Goal: Answer question/provide support: Share knowledge or assist other users

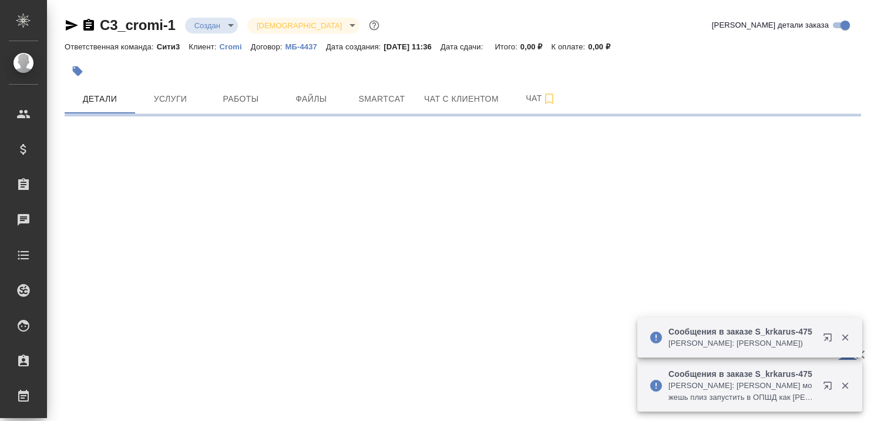
select select "RU"
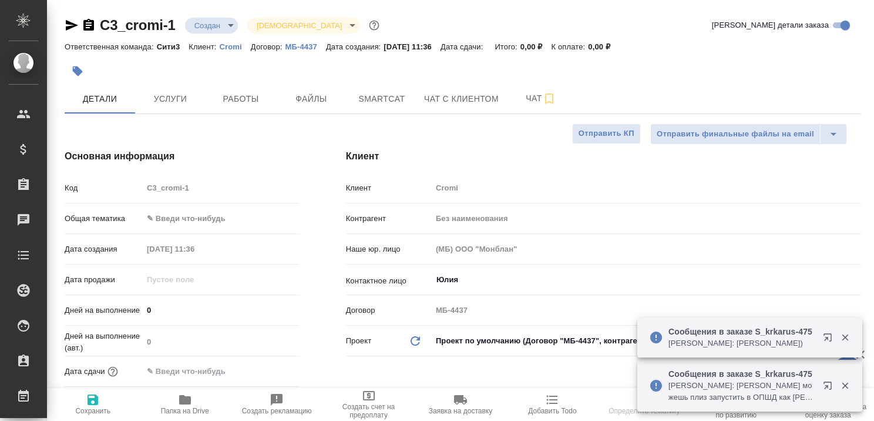
type textarea "x"
type input "Мосина Ирина"
type textarea "x"
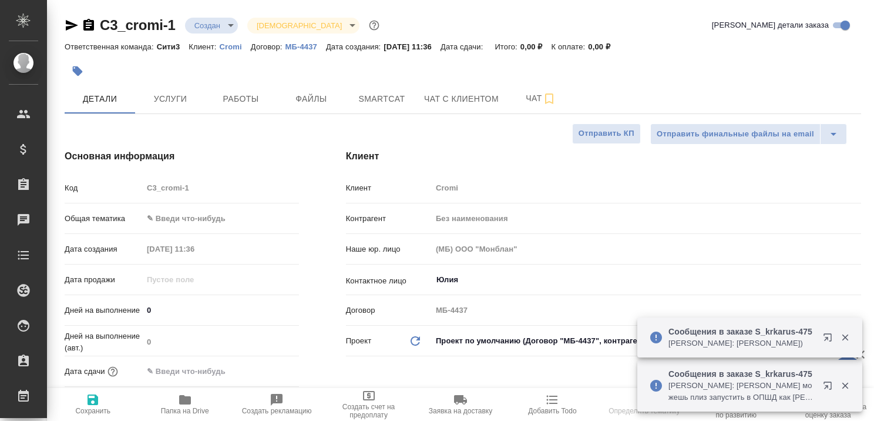
type textarea "x"
click at [441, 99] on span "Чат с клиентом" at bounding box center [461, 99] width 75 height 15
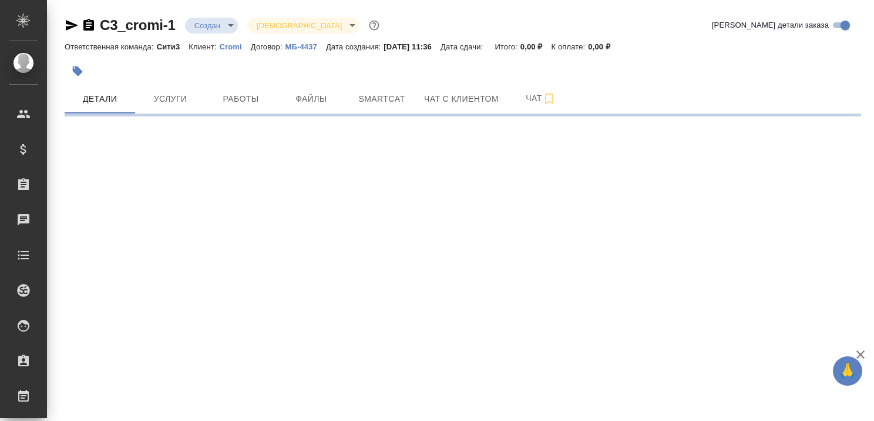
select select "RU"
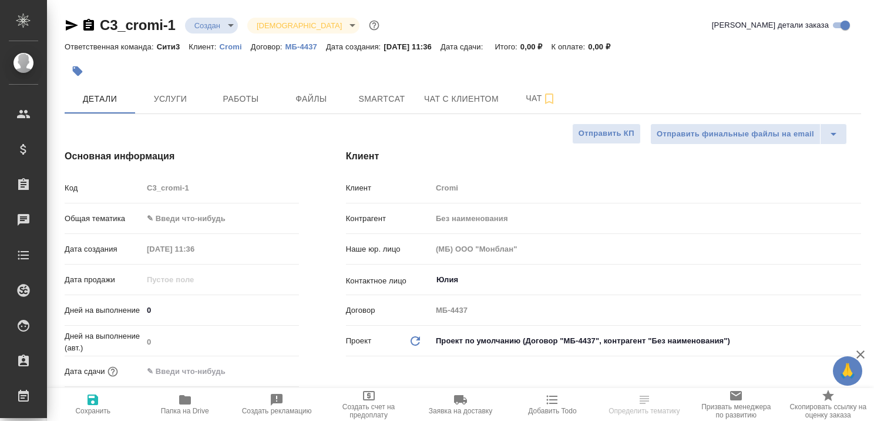
type textarea "x"
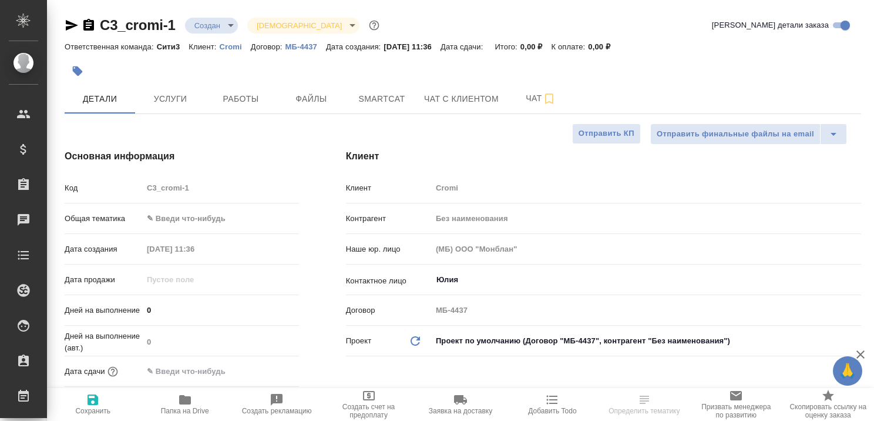
type textarea "x"
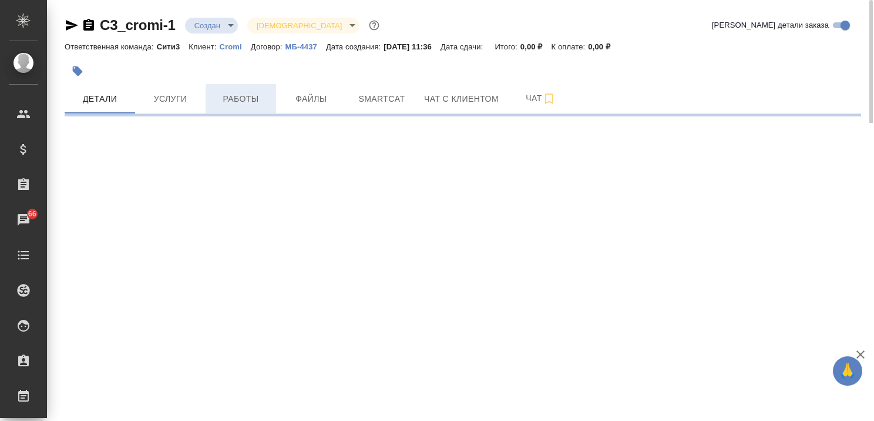
select select "RU"
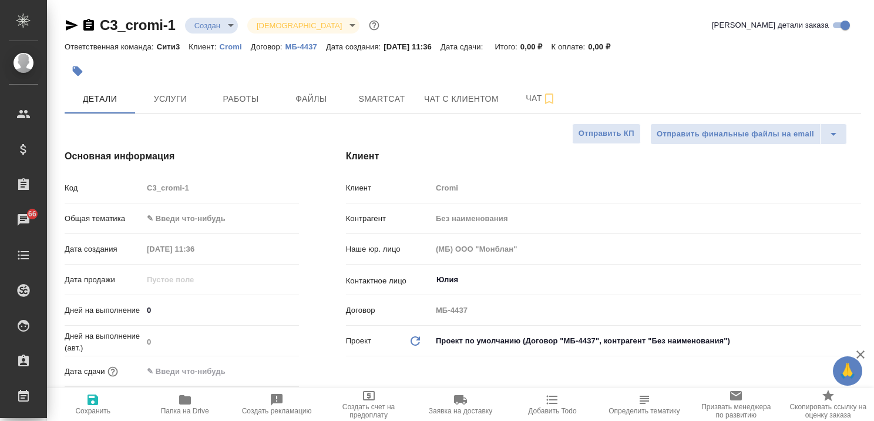
type textarea "x"
click at [444, 93] on span "Чат с клиентом" at bounding box center [461, 99] width 75 height 15
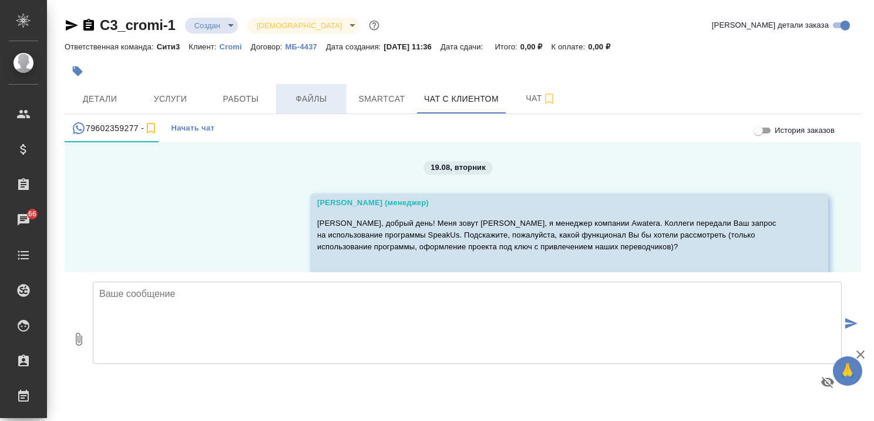
scroll to position [37, 0]
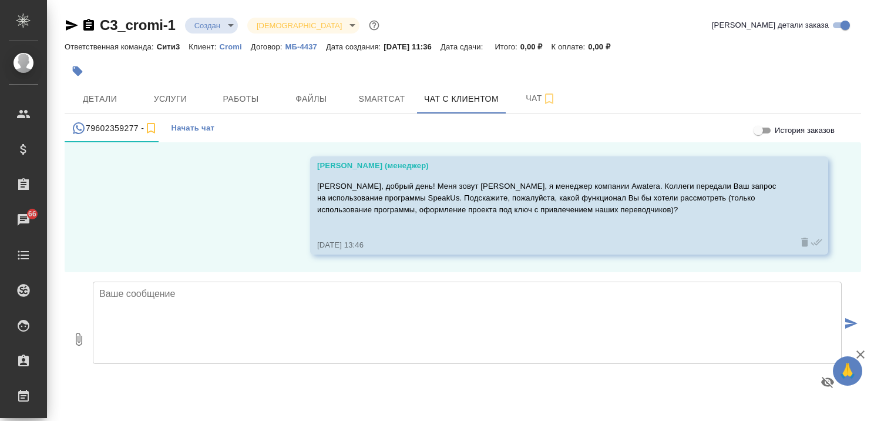
click at [228, 46] on p "Cromi" at bounding box center [235, 46] width 31 height 9
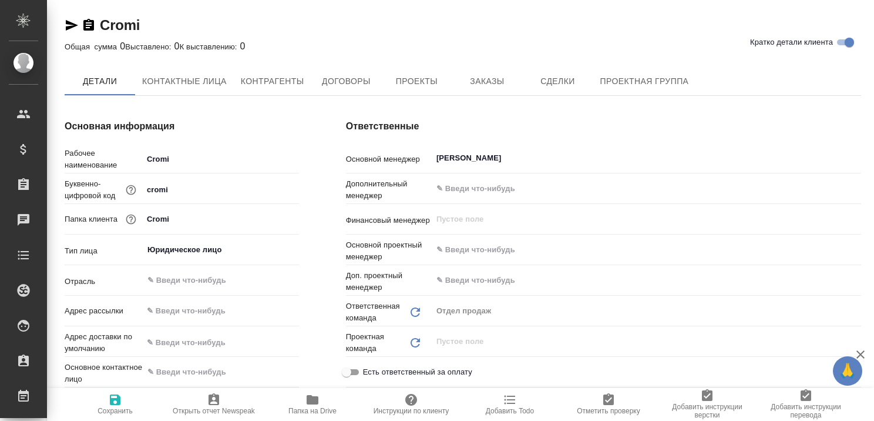
type textarea "x"
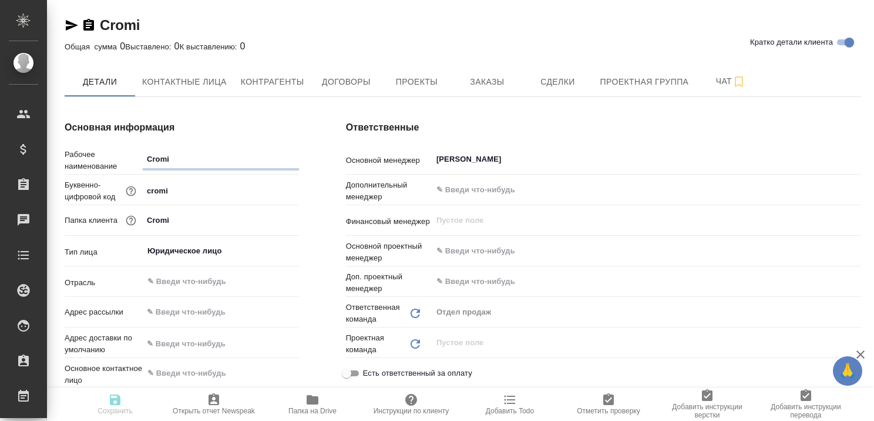
type textarea "x"
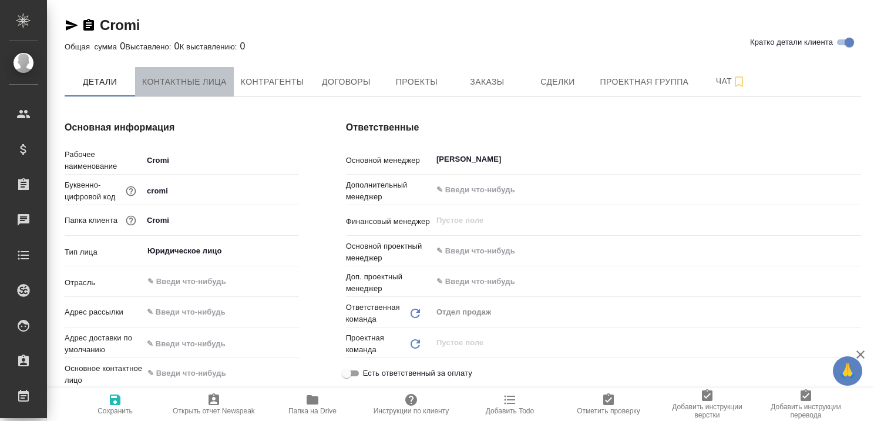
click at [172, 78] on span "Контактные лица" at bounding box center [184, 82] width 85 height 15
select select "RU"
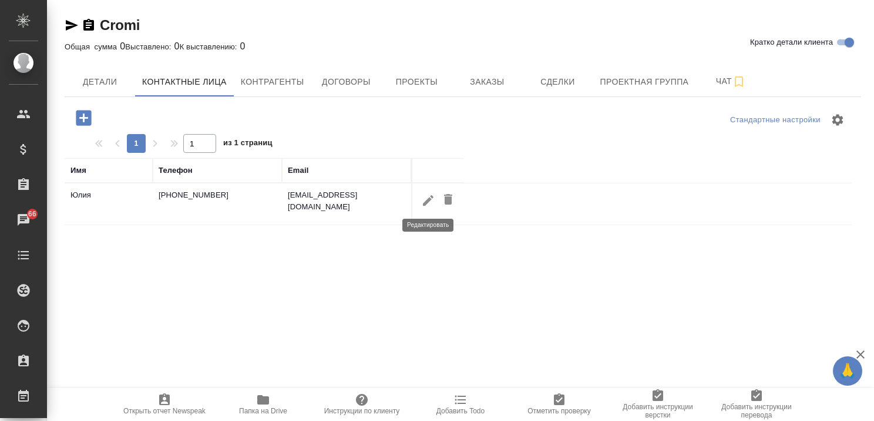
click at [424, 195] on icon "button" at bounding box center [428, 200] width 14 height 14
type input "Юлия"
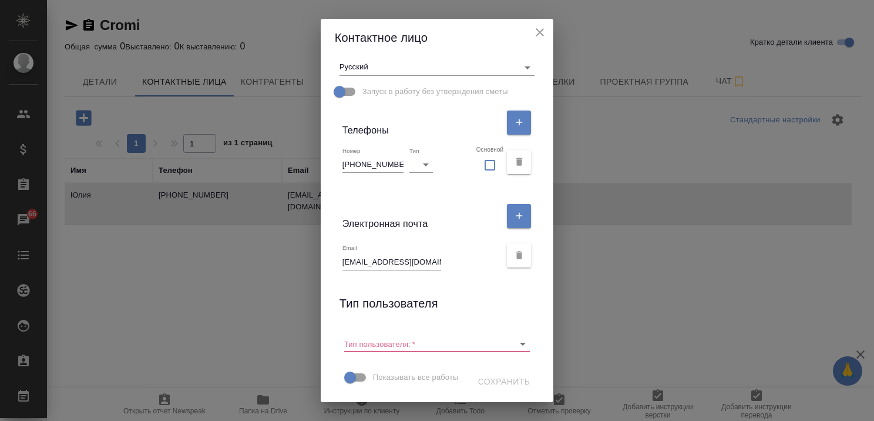
scroll to position [215, 0]
drag, startPoint x: 402, startPoint y: 240, endPoint x: 317, endPoint y: 240, distance: 85.2
click at [317, 240] on div "Контактное лицо Имя Юлия Отчество Фамилия Коментарий x Адрес доставки x Язык ра…" at bounding box center [437, 210] width 874 height 421
drag, startPoint x: 393, startPoint y: 142, endPoint x: 332, endPoint y: 141, distance: 61.1
click at [332, 141] on div "Имя Юлия Отчество Фамилия Коментарий x Адрес доставки x Язык рассылок Русский r…" at bounding box center [437, 229] width 233 height 346
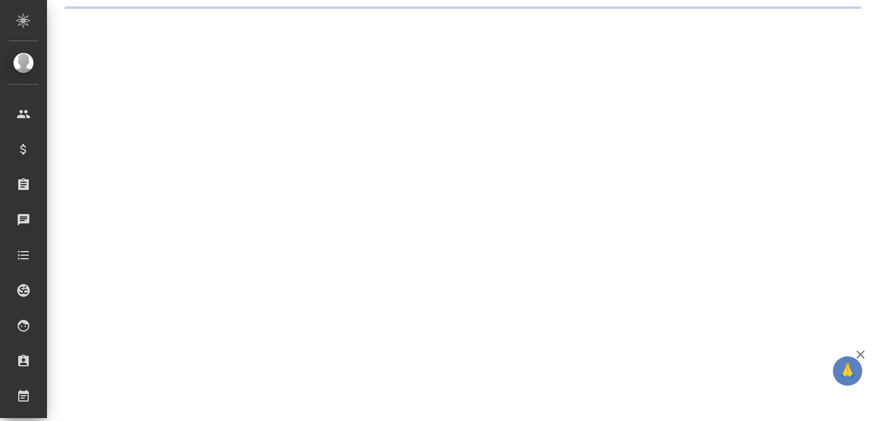
select select "RU"
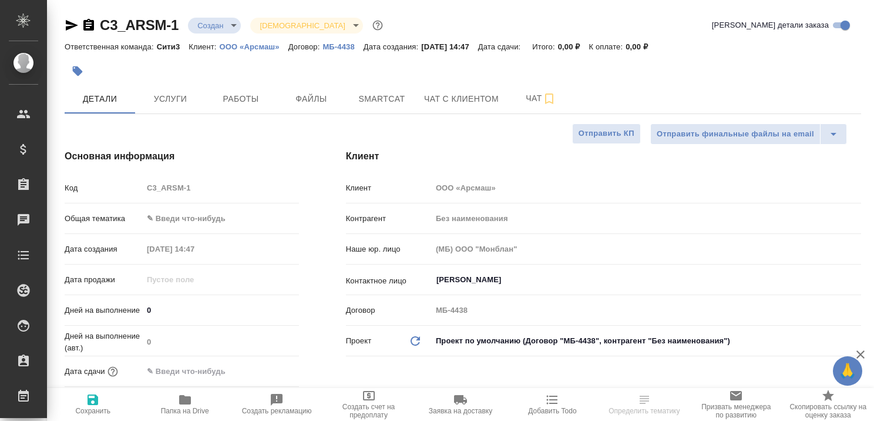
type textarea "x"
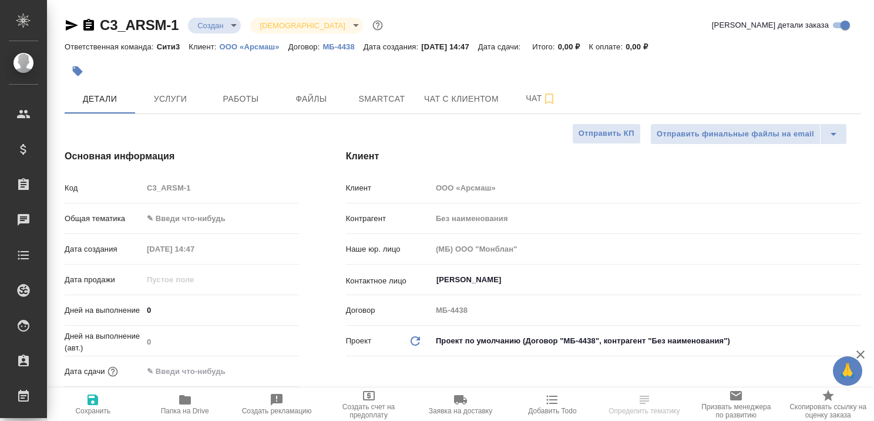
type textarea "x"
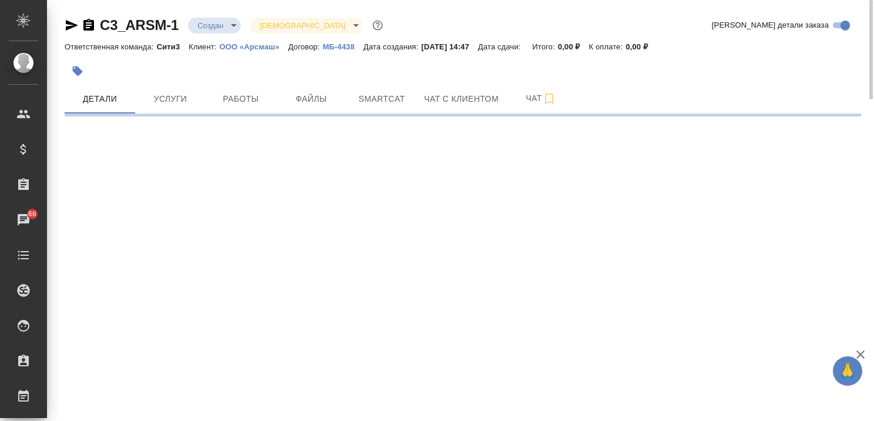
select select "RU"
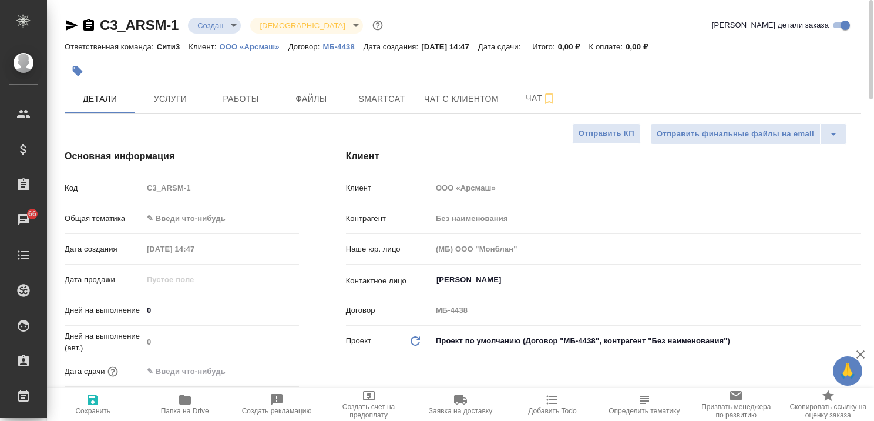
type textarea "x"
click at [179, 98] on span "Услуги" at bounding box center [170, 99] width 56 height 15
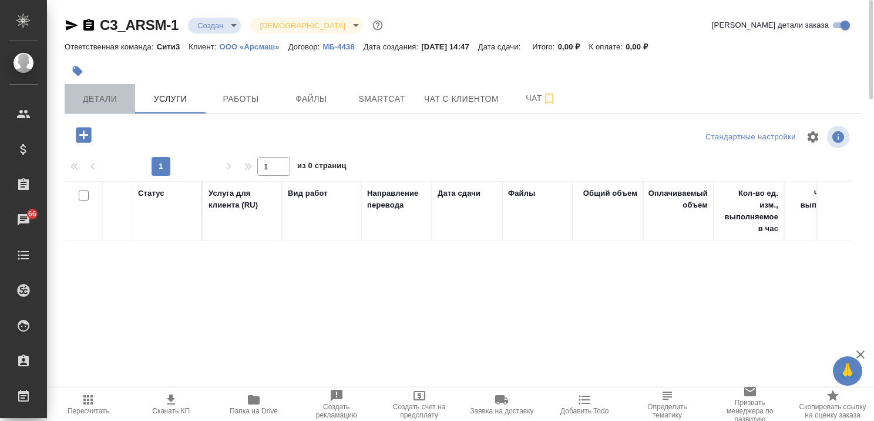
click at [105, 97] on span "Детали" at bounding box center [100, 99] width 56 height 15
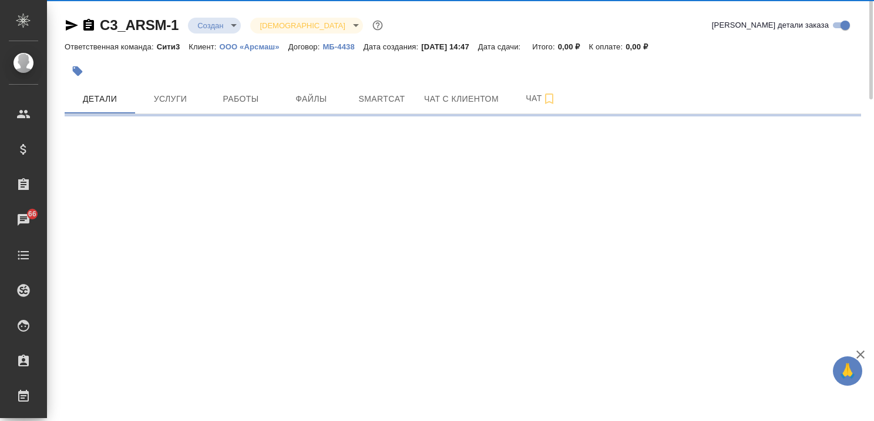
click at [262, 46] on p "ООО «Арсмаш»" at bounding box center [254, 46] width 69 height 9
select select "RU"
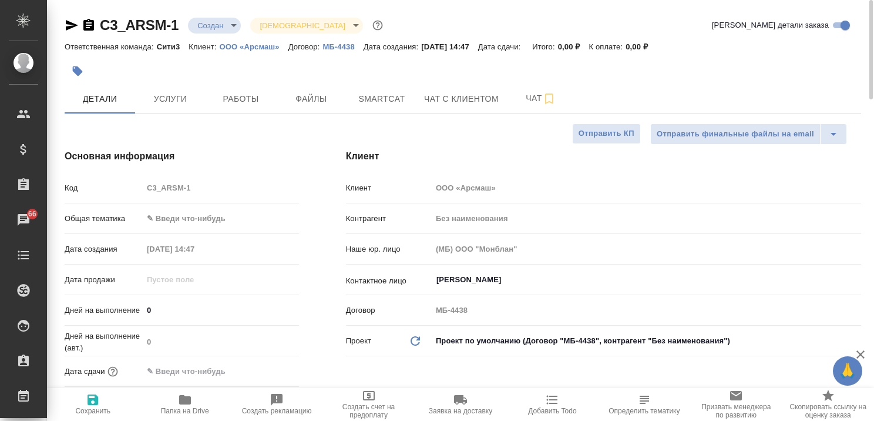
type textarea "x"
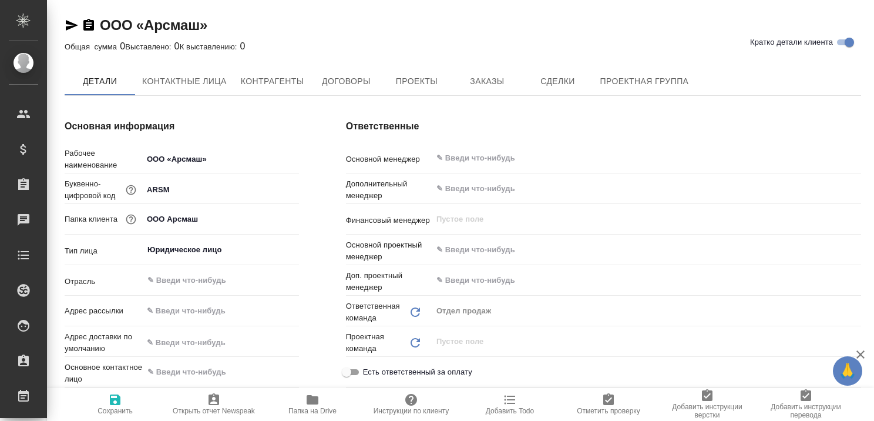
type textarea "x"
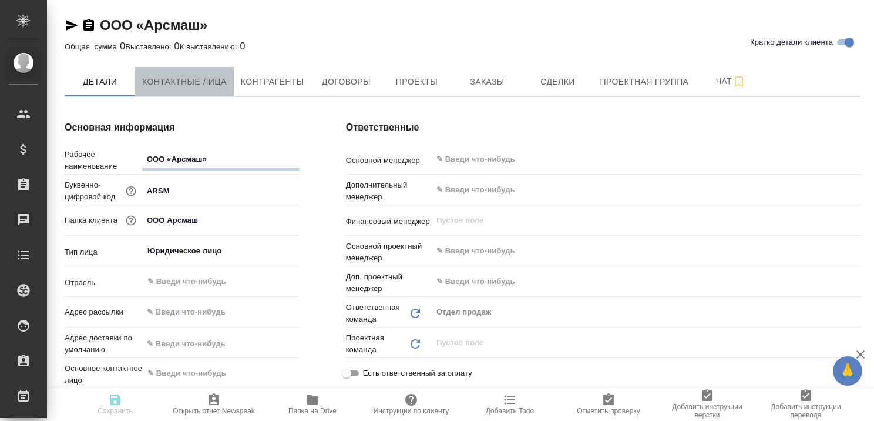
click at [190, 81] on span "Контактные лица" at bounding box center [184, 82] width 85 height 15
type textarea "x"
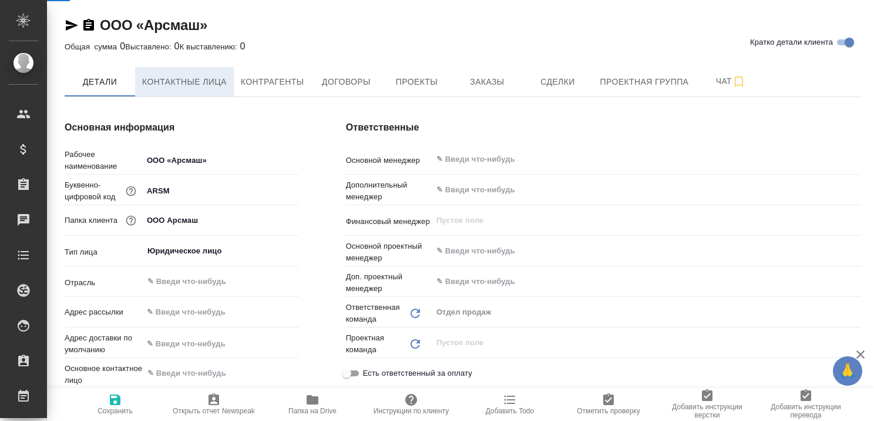
select select "RU"
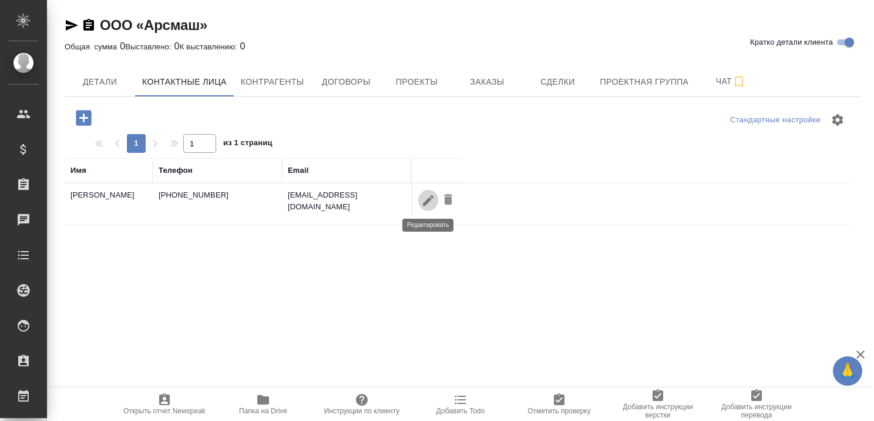
click at [425, 197] on icon "button" at bounding box center [428, 200] width 14 height 14
type input "Марина"
type input "Геннадиевна"
type input "Куксовская"
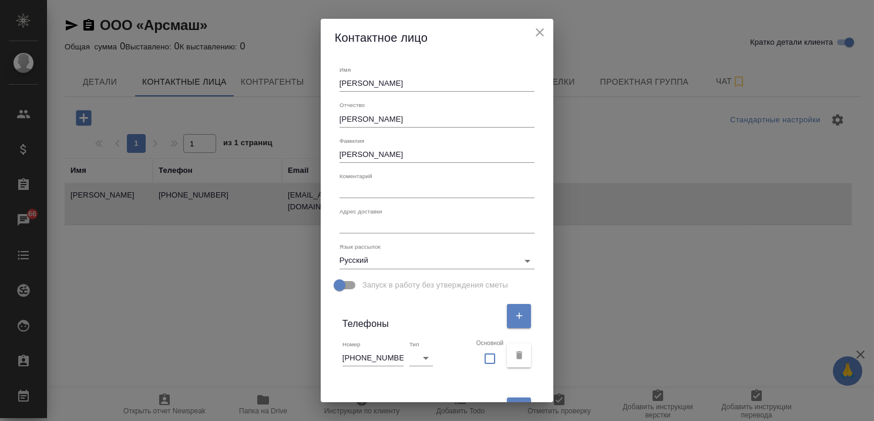
scroll to position [118, 0]
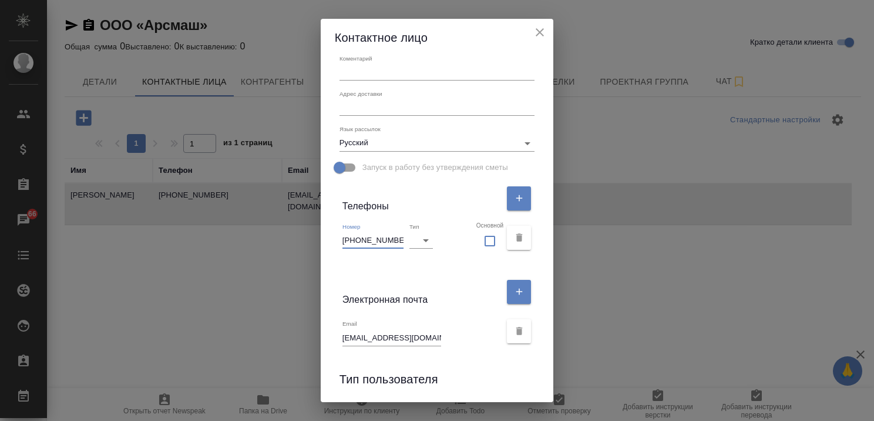
drag, startPoint x: 393, startPoint y: 239, endPoint x: 329, endPoint y: 244, distance: 63.7
click at [328, 244] on div "Имя Марина Отчество Геннадиевна Фамилия Куксовская Коментарий x Адрес доставки …" at bounding box center [437, 229] width 233 height 346
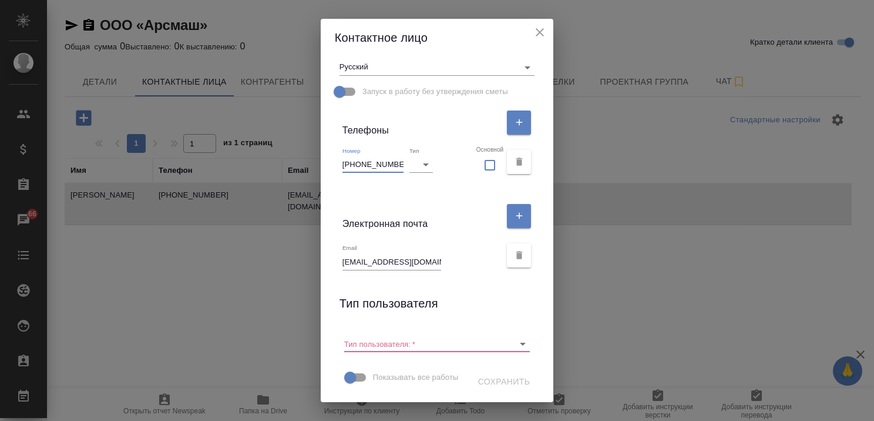
scroll to position [215, 0]
drag, startPoint x: 423, startPoint y: 240, endPoint x: 336, endPoint y: 240, distance: 87.6
click at [336, 240] on div "Email m.kuksovskaya@zif.su" at bounding box center [437, 255] width 205 height 39
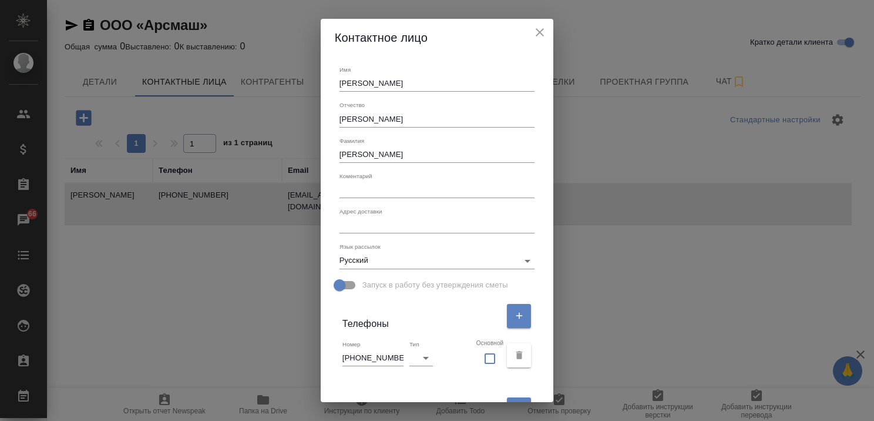
click at [539, 35] on icon "close" at bounding box center [540, 32] width 14 height 14
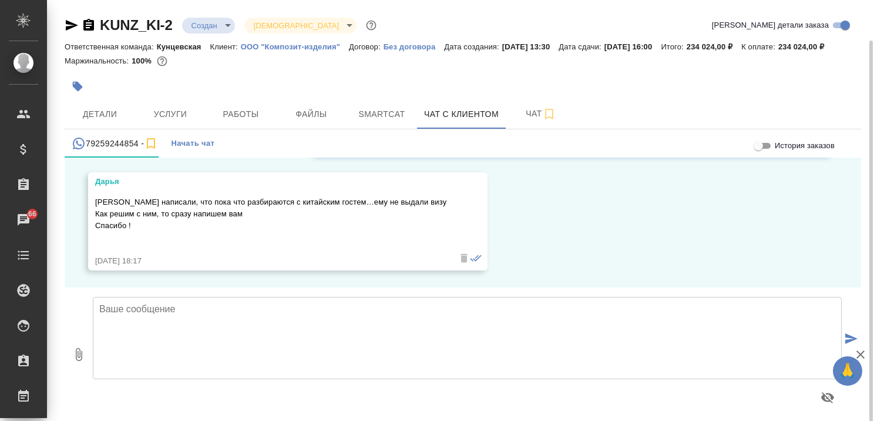
scroll to position [21, 0]
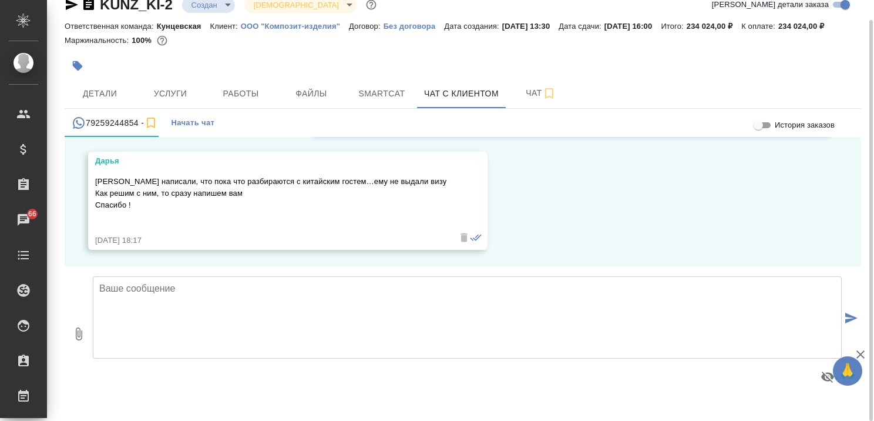
click at [269, 322] on textarea at bounding box center [467, 317] width 749 height 82
type textarea "[PERSON_NAME], спасибо за информацию. Будем ожидать. Хорошего вечера!"
click at [851, 323] on icon "submit" at bounding box center [852, 318] width 12 height 11
click at [860, 354] on icon "button" at bounding box center [861, 354] width 8 height 8
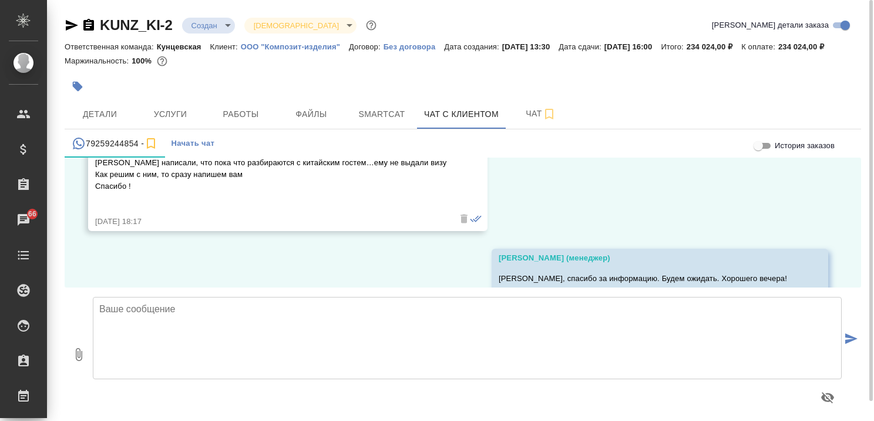
scroll to position [1975, 0]
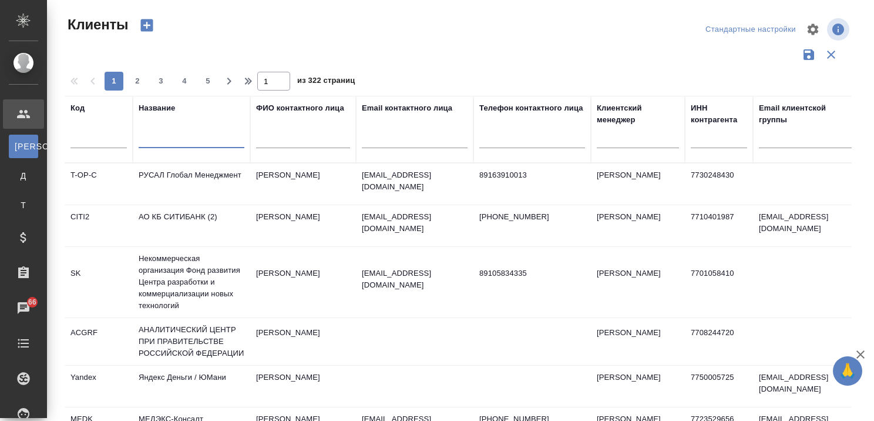
select select "RU"
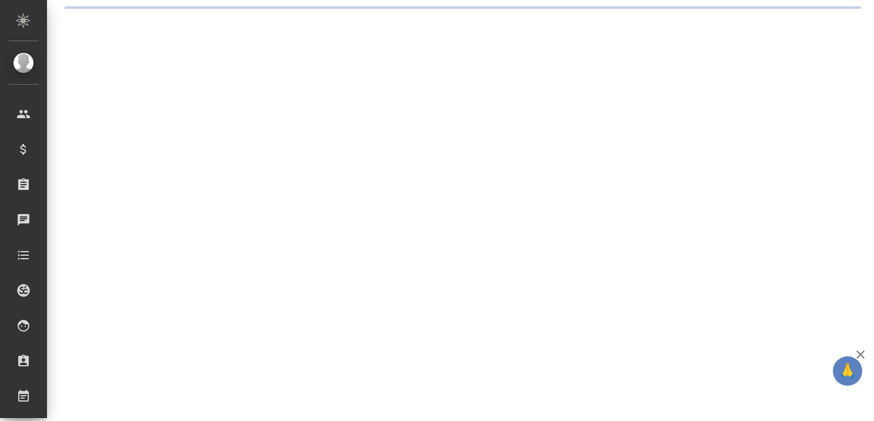
select select "RU"
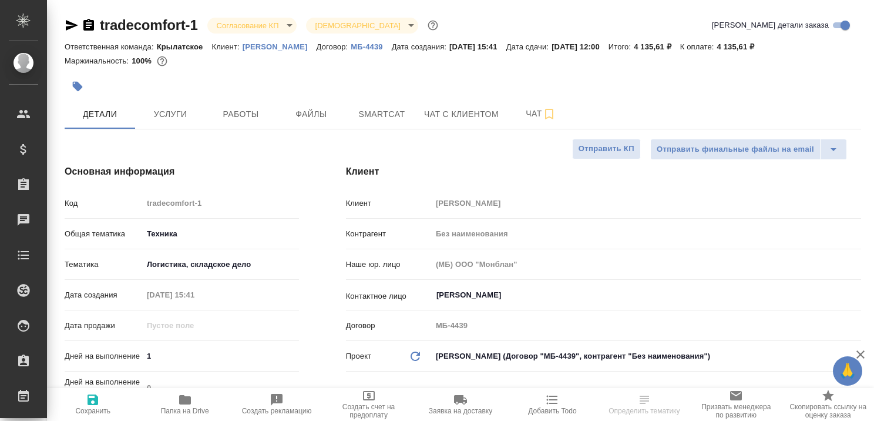
type textarea "x"
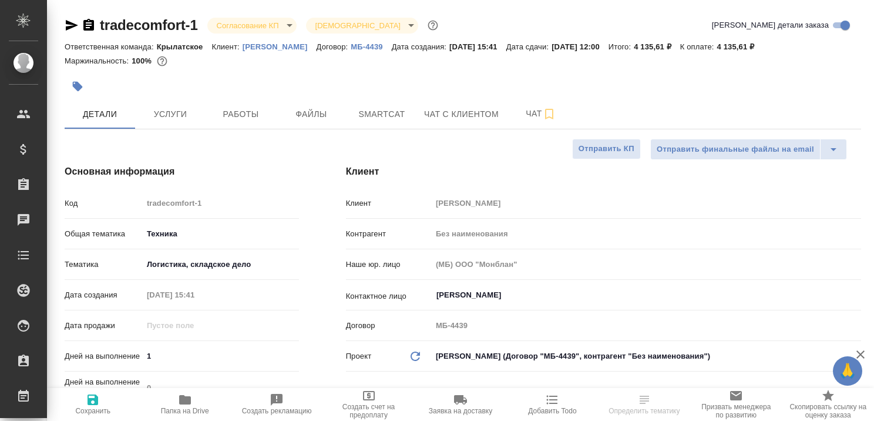
type textarea "x"
click at [269, 48] on p "[PERSON_NAME]" at bounding box center [280, 46] width 74 height 9
type textarea "x"
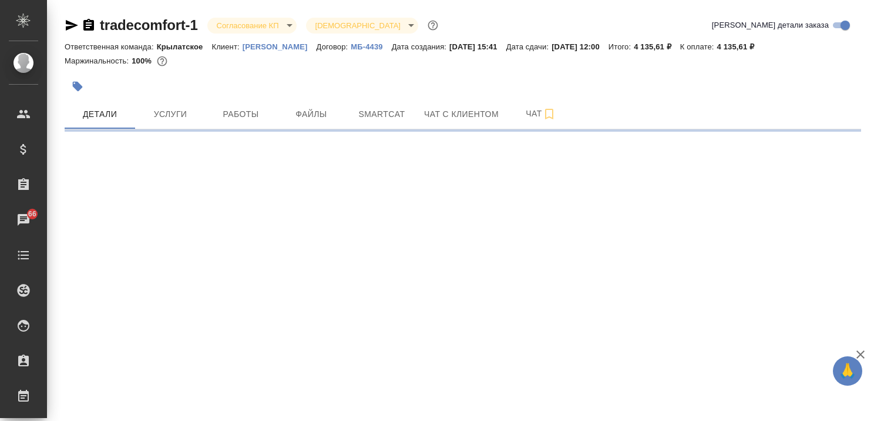
select select "RU"
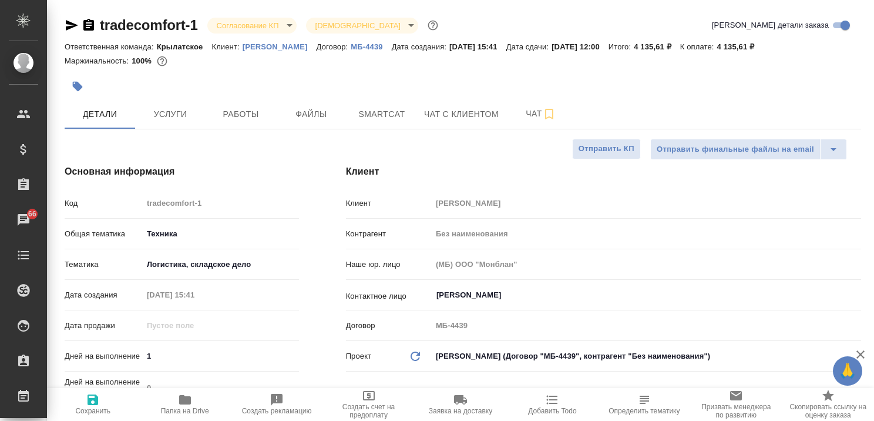
type textarea "x"
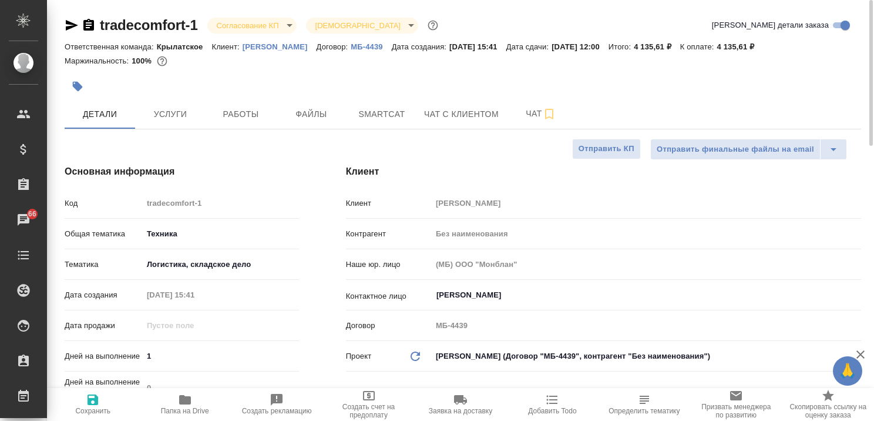
type textarea "x"
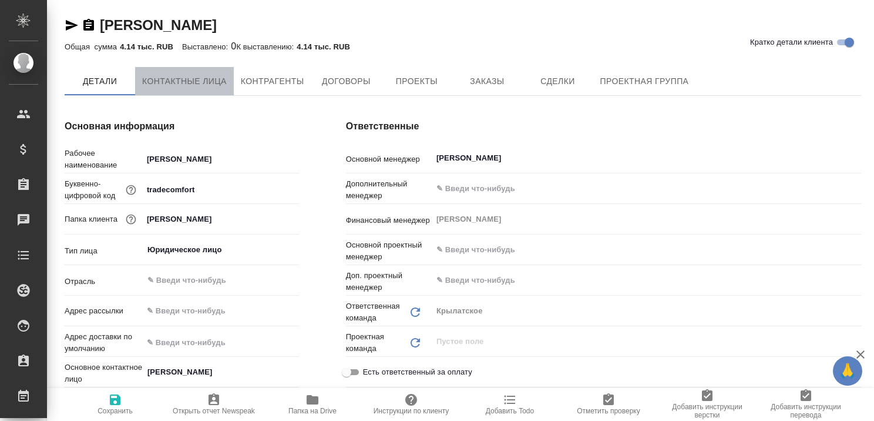
click at [177, 82] on span "Контактные лица" at bounding box center [184, 81] width 85 height 15
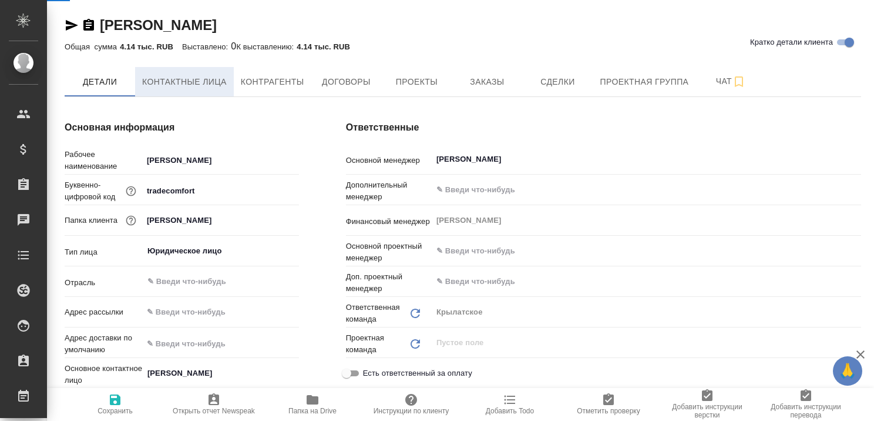
select select "RU"
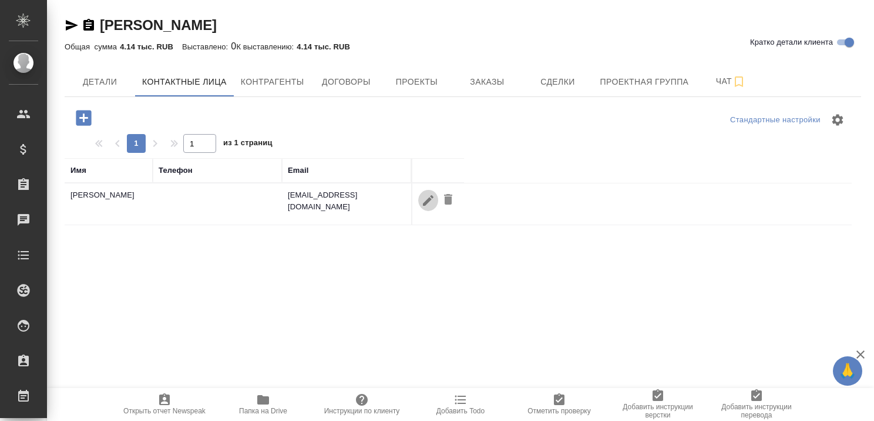
click at [421, 198] on icon "button" at bounding box center [428, 200] width 14 height 14
type input "[PERSON_NAME]"
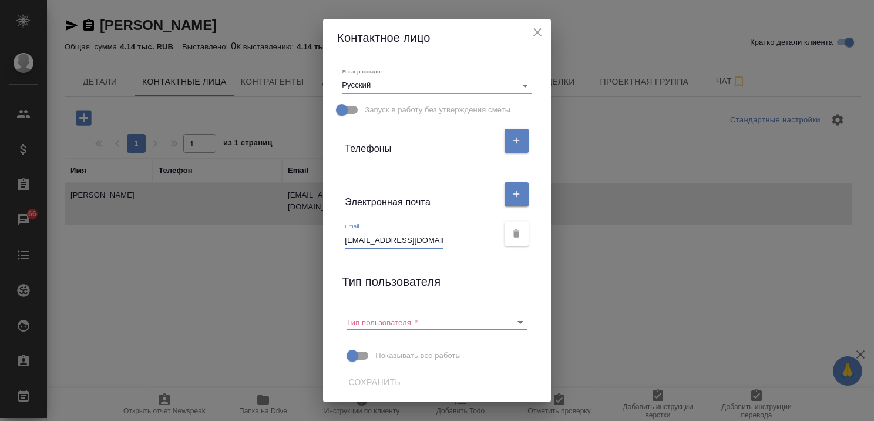
scroll to position [0, 12]
drag, startPoint x: 341, startPoint y: 240, endPoint x: 452, endPoint y: 240, distance: 110.5
click at [452, 240] on div "Email [EMAIL_ADDRESS][DOMAIN_NAME]" at bounding box center [421, 235] width 153 height 26
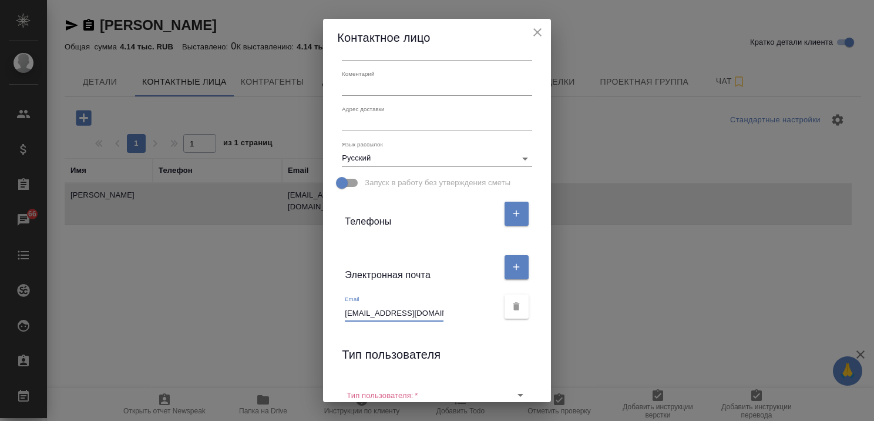
scroll to position [0, 0]
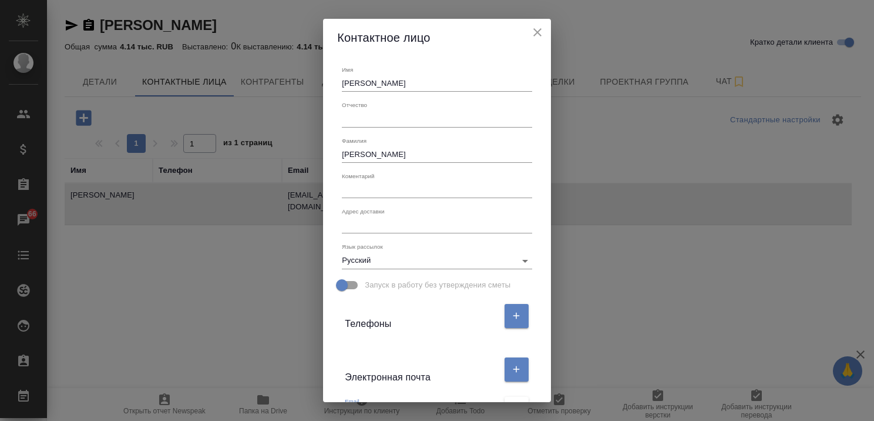
click at [545, 32] on icon "close" at bounding box center [538, 32] width 14 height 14
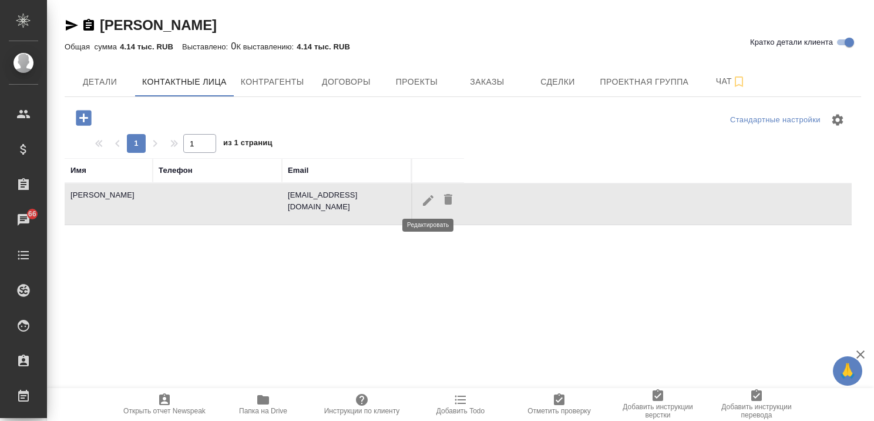
click at [426, 196] on icon "button" at bounding box center [428, 200] width 14 height 14
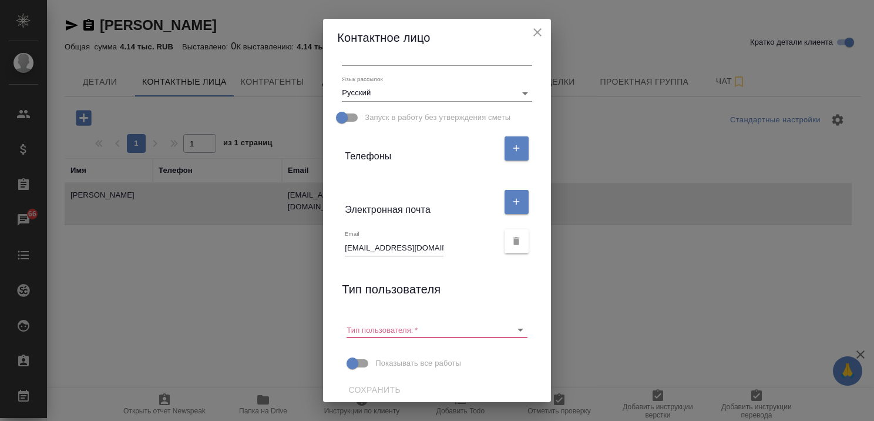
scroll to position [175, 0]
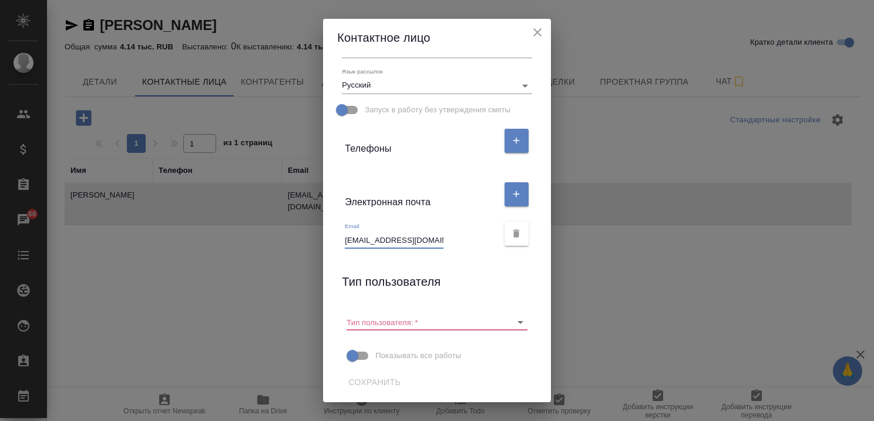
click at [543, 28] on icon "close" at bounding box center [538, 32] width 14 height 14
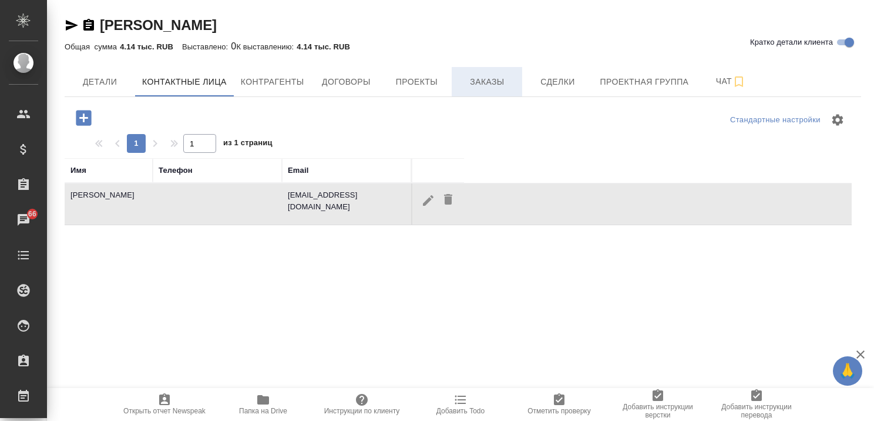
click at [479, 87] on span "Заказы" at bounding box center [487, 82] width 56 height 15
